Goal: Information Seeking & Learning: Learn about a topic

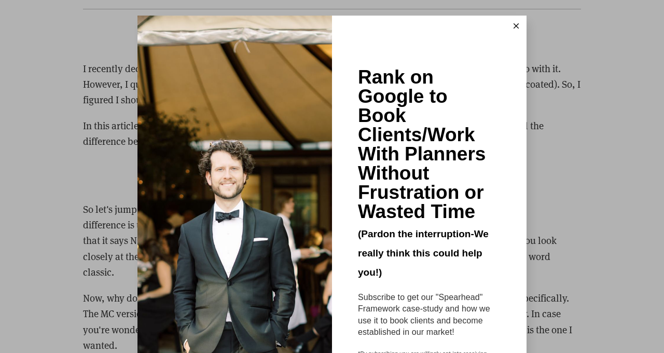
scroll to position [1199, 0]
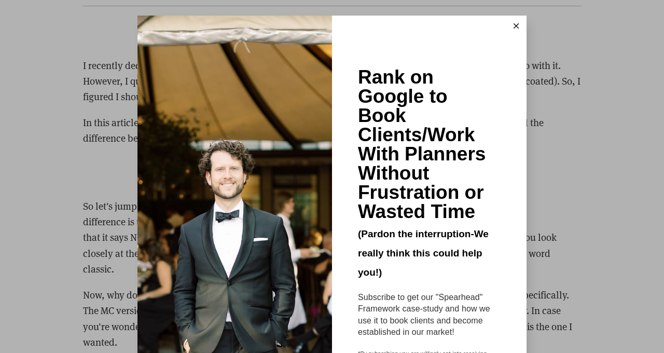
click at [516, 23] on icon at bounding box center [516, 25] width 5 height 5
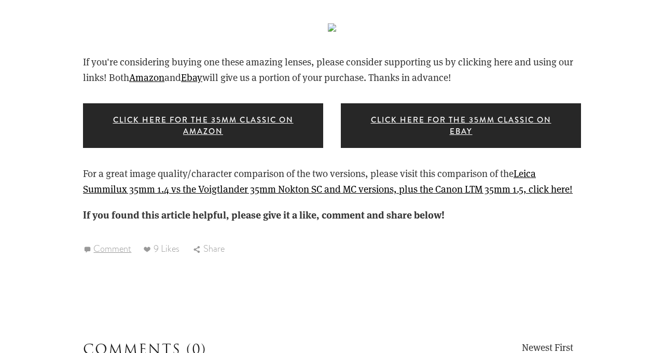
scroll to position [1542, 0]
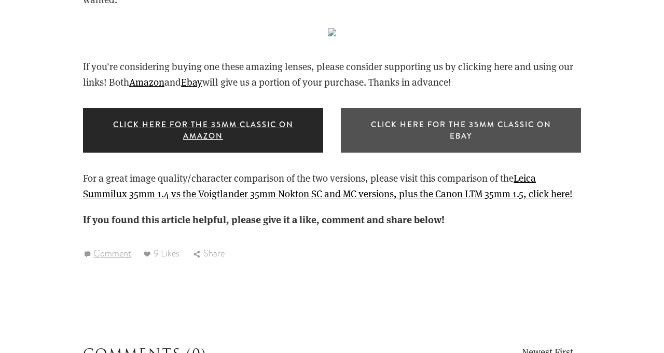
click at [414, 124] on link "Click Here for the 35mm classic on ebay" at bounding box center [461, 130] width 240 height 45
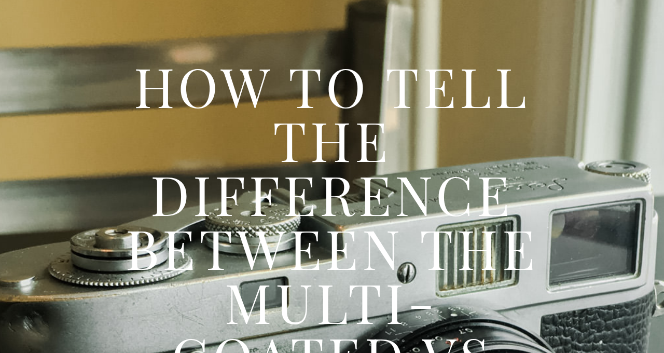
scroll to position [0, 0]
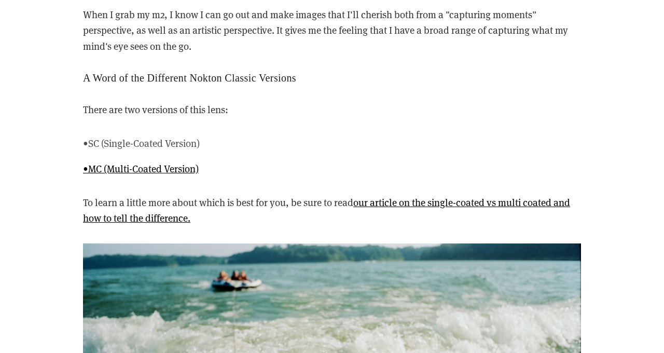
scroll to position [3557, 0]
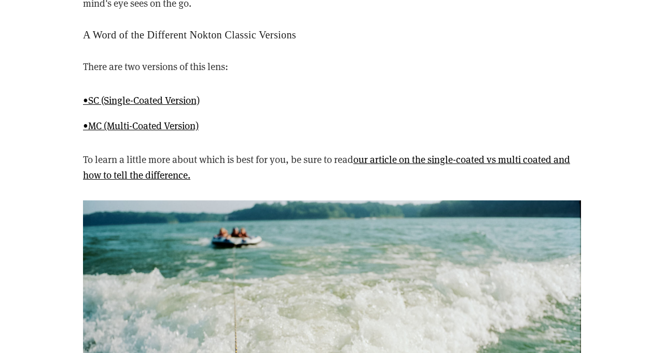
click at [372, 92] on p "•SC (Single-Coated Version)" at bounding box center [332, 100] width 498 height 16
click at [160, 99] on link "•SC (Single-Coated Version)" at bounding box center [141, 99] width 117 height 13
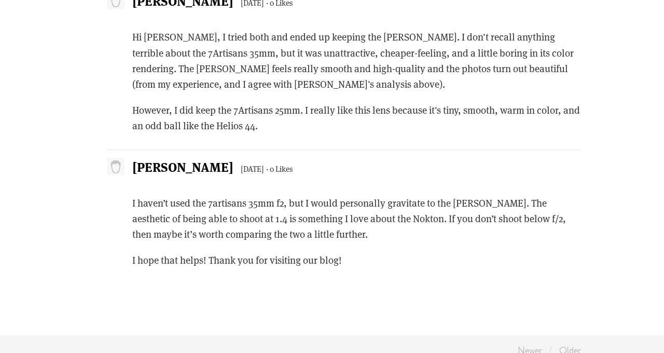
scroll to position [4614, 0]
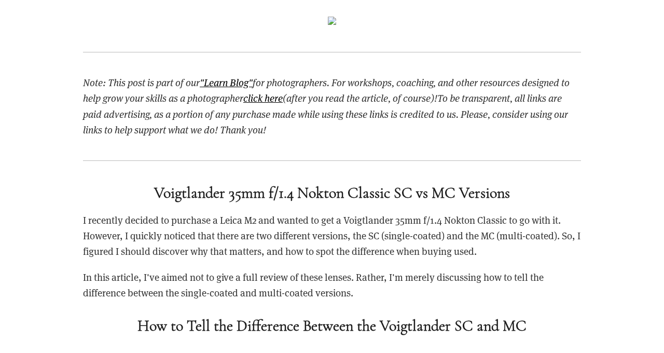
scroll to position [1178, 0]
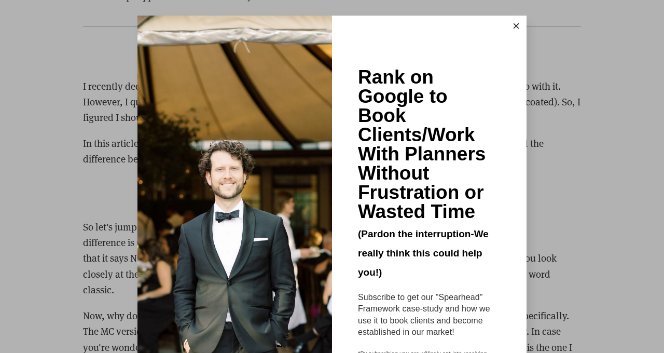
click at [518, 25] on icon at bounding box center [516, 25] width 5 height 5
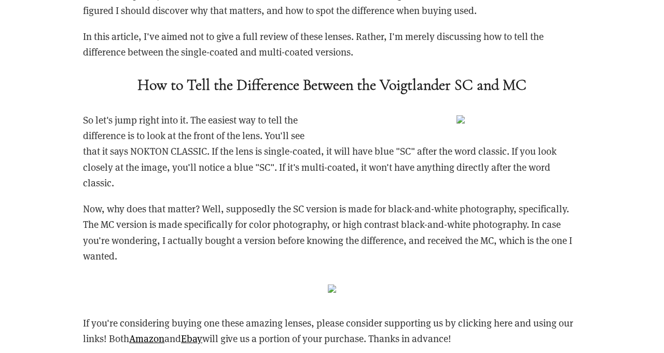
scroll to position [1219, 0]
